Goal: Information Seeking & Learning: Learn about a topic

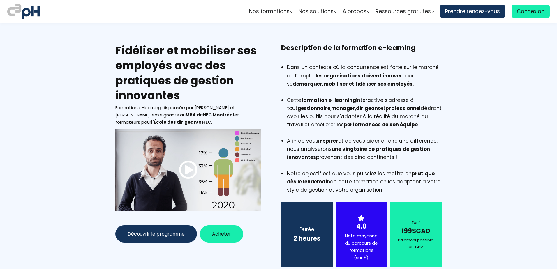
drag, startPoint x: 323, startPoint y: 67, endPoint x: 343, endPoint y: 73, distance: 20.7
click at [343, 73] on li "Dans un contexte où la concurrence est forte sur le marché de l’emploi, les org…" at bounding box center [364, 79] width 155 height 33
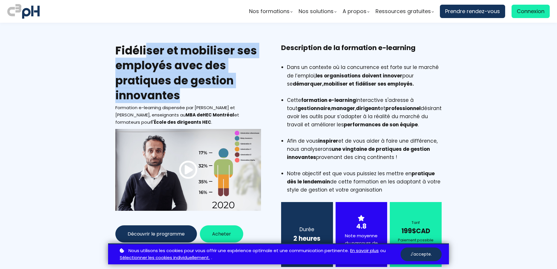
drag, startPoint x: 144, startPoint y: 45, endPoint x: 207, endPoint y: 95, distance: 80.7
click at [207, 95] on h2 "Fidéliser et mobiliser ses employés avec des pratiques de gestion innovantes" at bounding box center [188, 73] width 146 height 60
click at [432, 257] on button "J'accepte." at bounding box center [420, 254] width 41 height 14
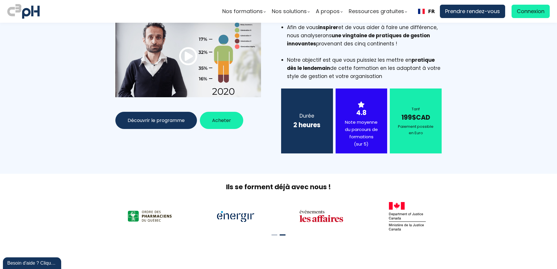
scroll to position [233, 0]
